Goal: Navigation & Orientation: Find specific page/section

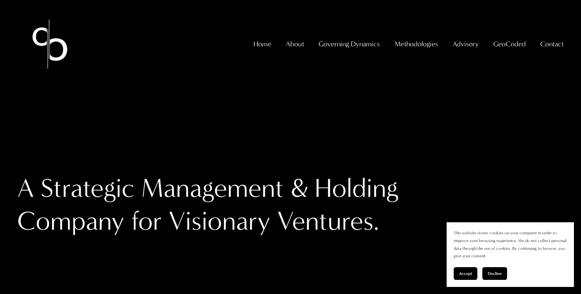
click at [0, 0] on span "About The Firm" at bounding box center [0, 0] width 0 height 0
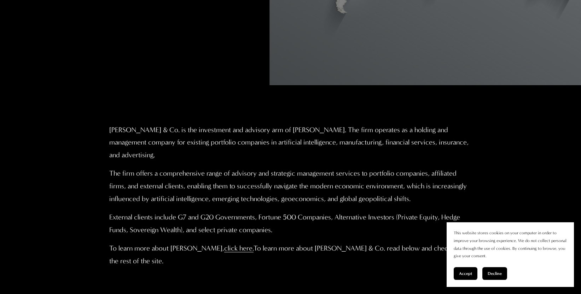
scroll to position [389, 0]
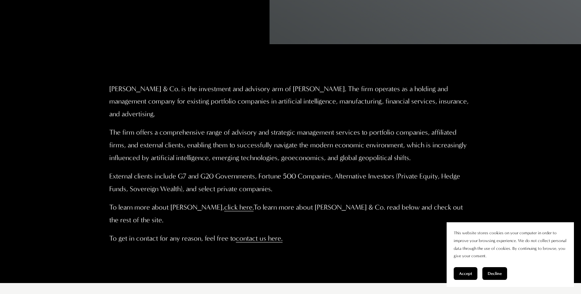
click at [253, 211] on link "click here." at bounding box center [238, 207] width 29 height 8
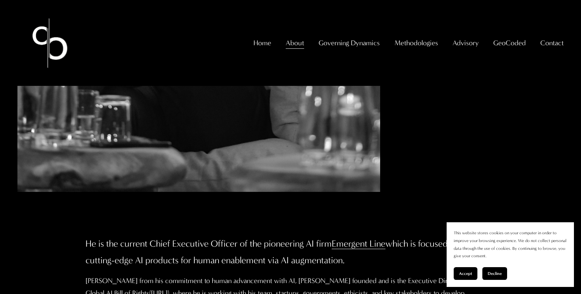
scroll to position [495, 0]
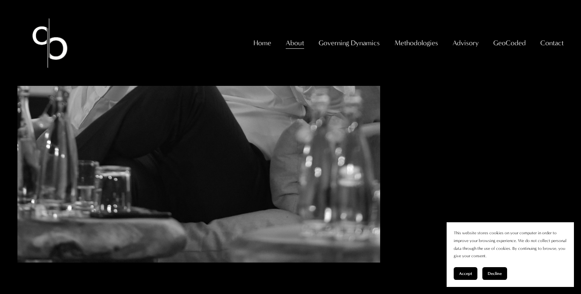
click at [0, 0] on span "Investors" at bounding box center [0, 0] width 0 height 0
